Goal: Find specific page/section: Find specific page/section

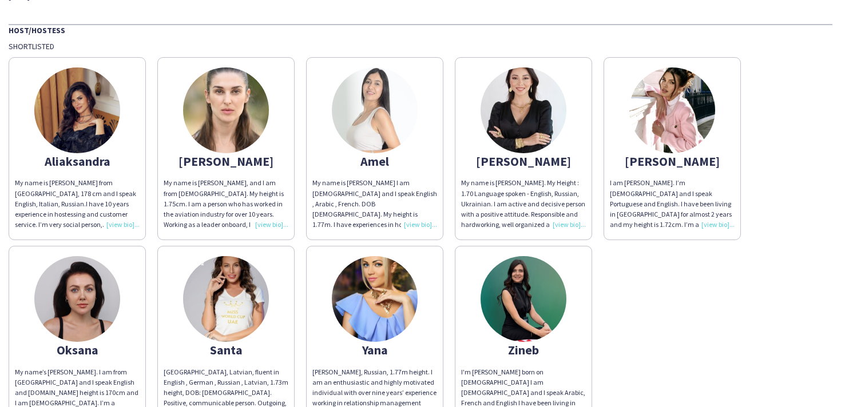
scroll to position [42, 0]
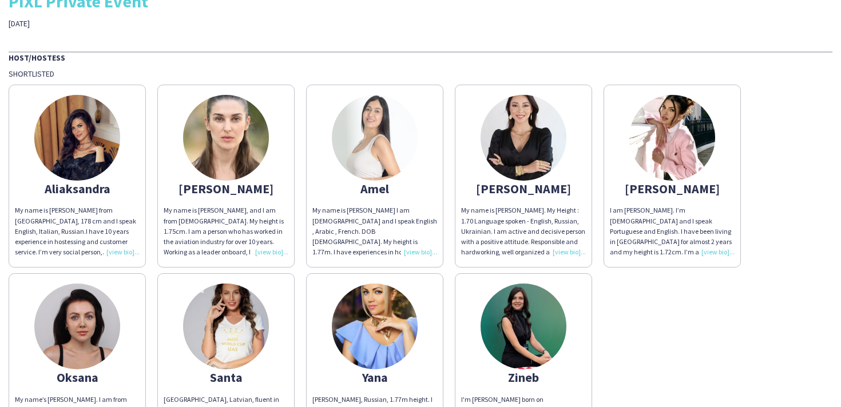
click at [82, 143] on img at bounding box center [77, 138] width 86 height 86
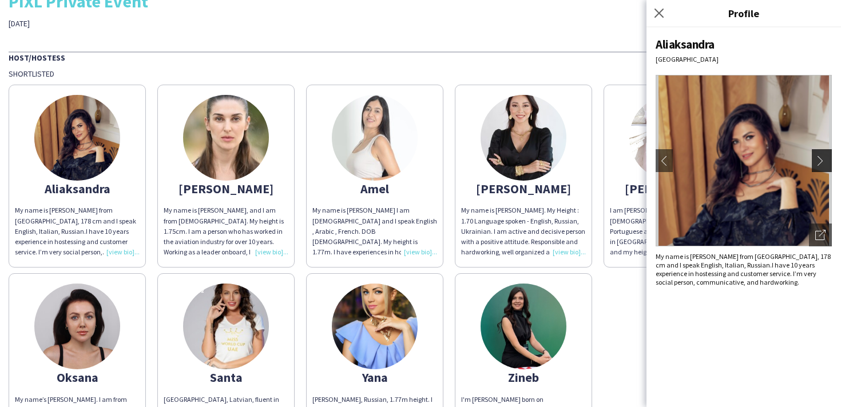
click at [822, 163] on app-icon "chevron-right" at bounding box center [823, 161] width 16 height 10
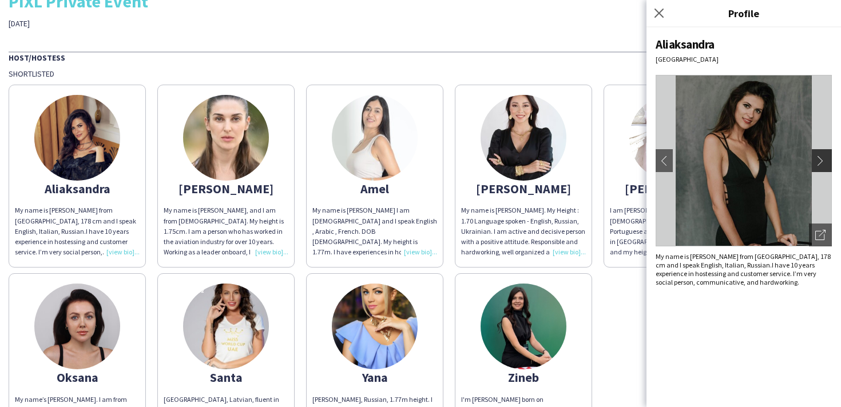
click at [824, 161] on app-icon "chevron-right" at bounding box center [823, 161] width 16 height 10
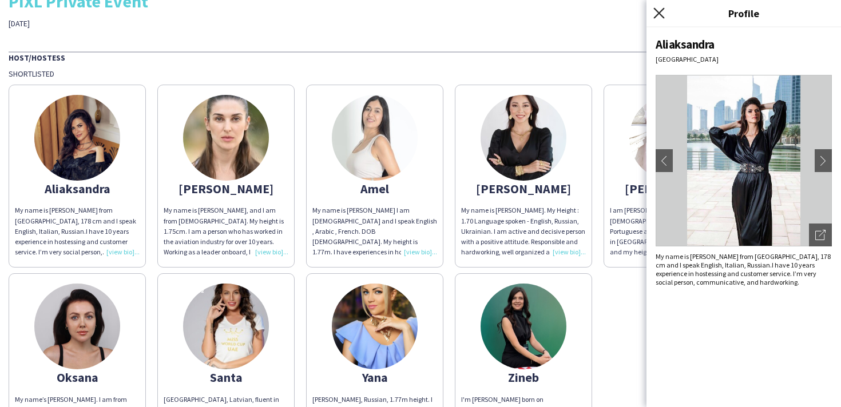
click at [663, 16] on icon at bounding box center [658, 12] width 11 height 11
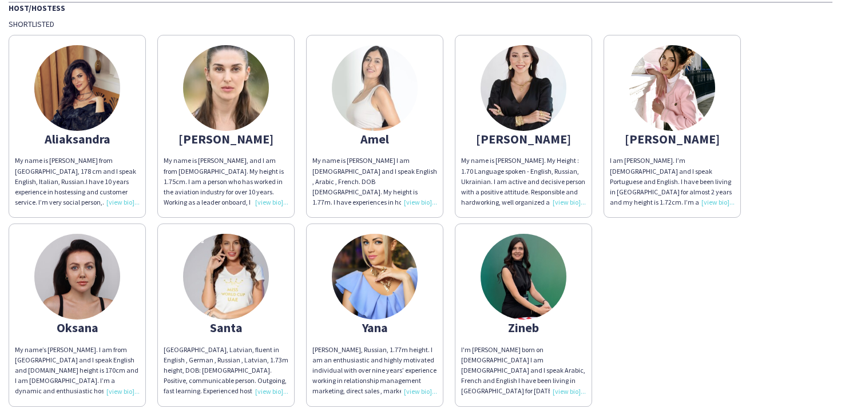
scroll to position [29, 0]
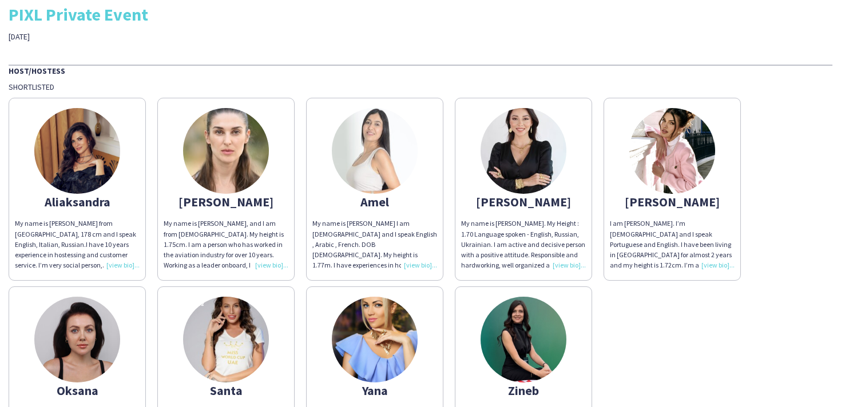
drag, startPoint x: 114, startPoint y: 200, endPoint x: 45, endPoint y: 200, distance: 69.2
click at [45, 200] on div "Aliaksandra" at bounding box center [77, 202] width 125 height 10
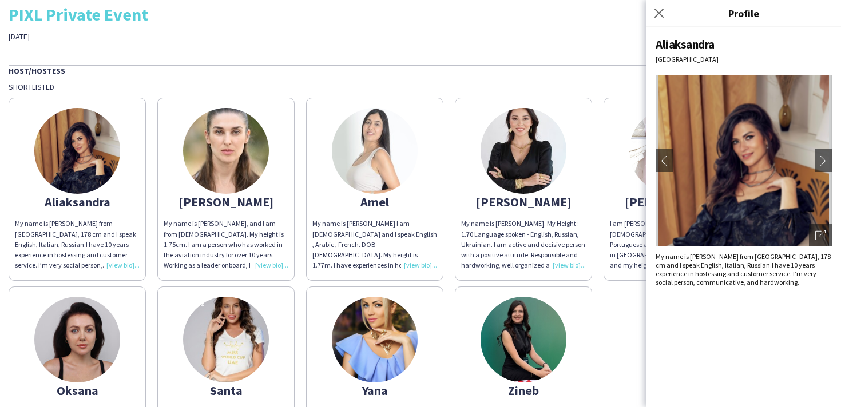
copy div "Aliaksandra"
click at [528, 51] on div "THA Staffing PIXL Private Event [DATE] Host/Hostess Shortlisted [PERSON_NAME] M…" at bounding box center [420, 225] width 841 height 508
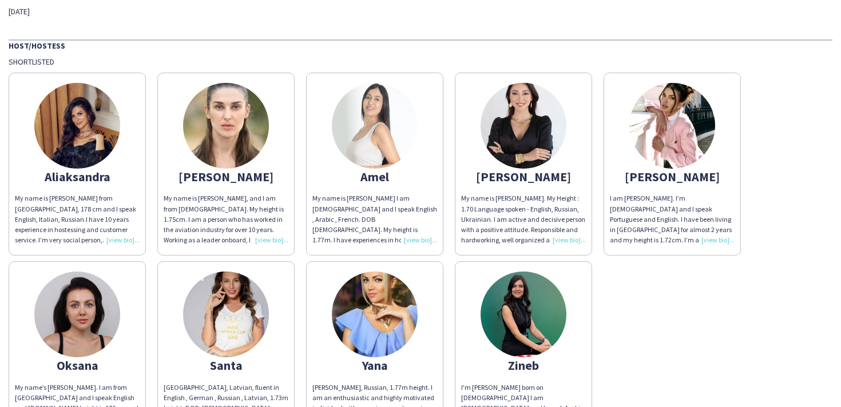
scroll to position [110, 0]
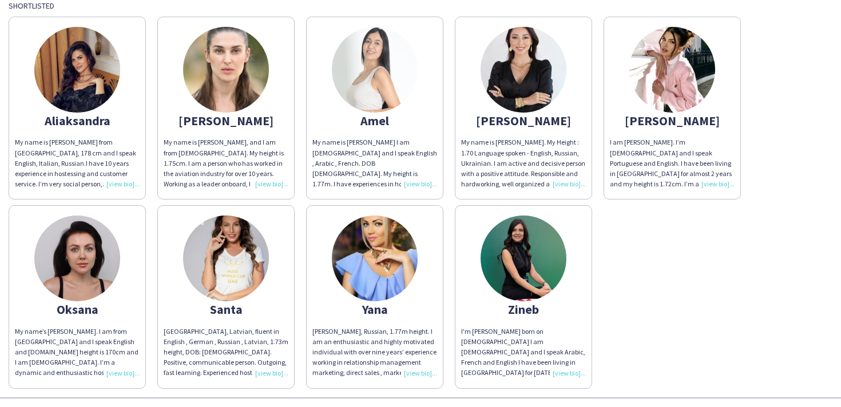
click at [369, 244] on img at bounding box center [375, 259] width 86 height 86
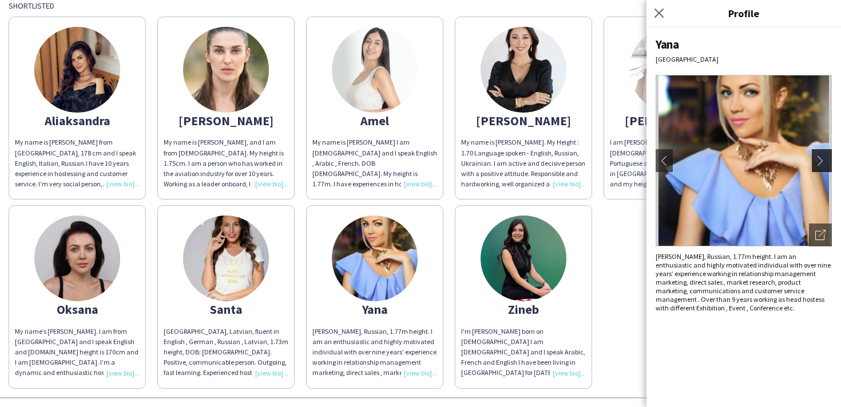
click at [819, 158] on app-icon "chevron-right" at bounding box center [823, 161] width 16 height 10
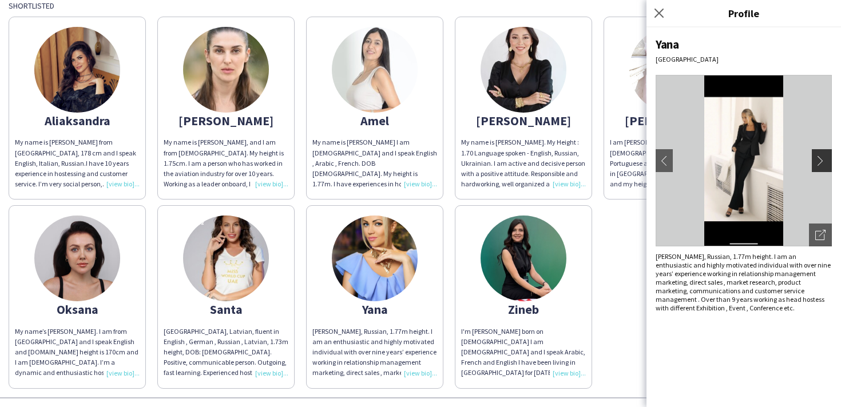
click at [821, 163] on app-icon "chevron-right" at bounding box center [823, 161] width 16 height 10
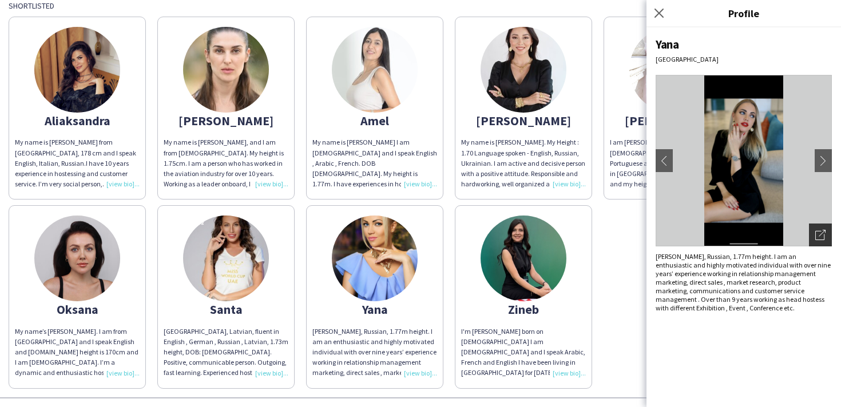
click at [817, 233] on icon "Open photos pop-in" at bounding box center [820, 235] width 10 height 10
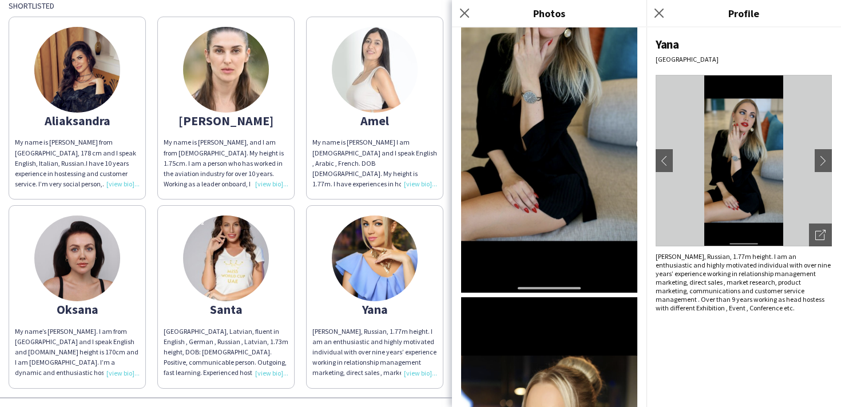
scroll to position [692, 0]
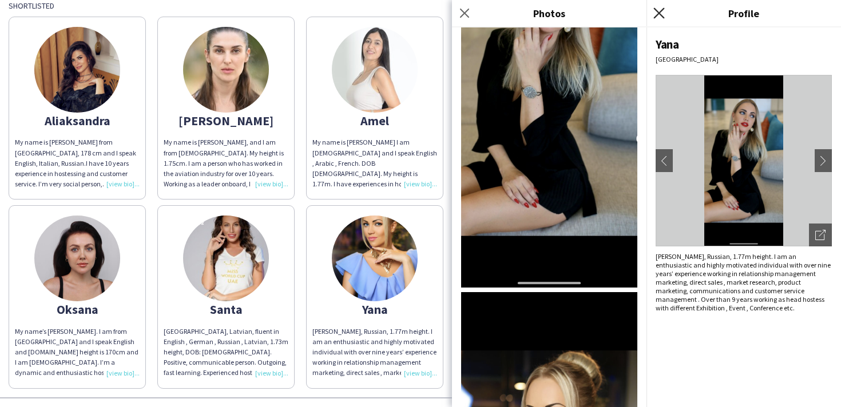
click at [655, 13] on icon "Close pop-in" at bounding box center [658, 12] width 11 height 11
